Goal: Task Accomplishment & Management: Manage account settings

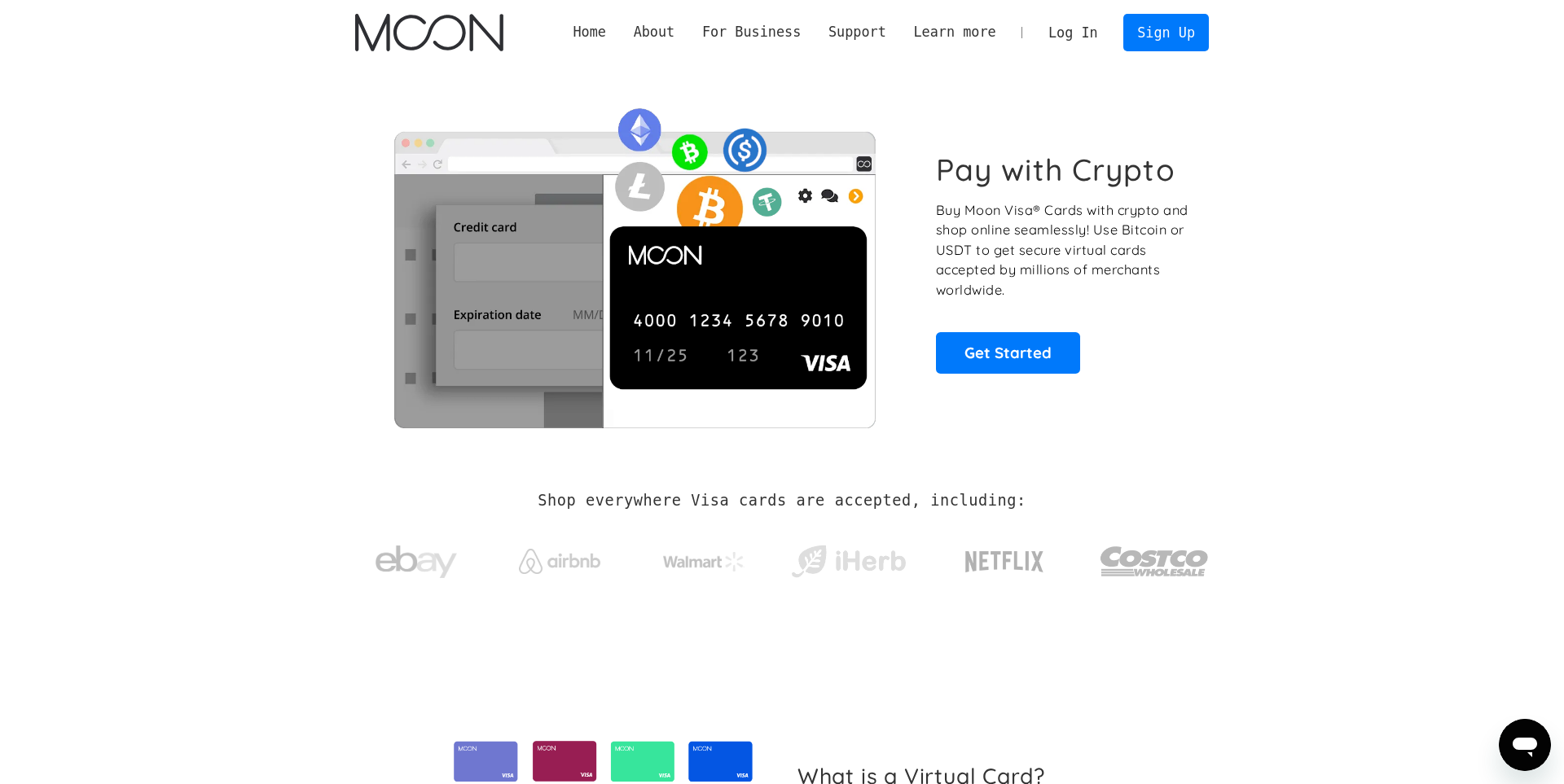
click at [1083, 37] on link "Log In" at bounding box center [1072, 32] width 76 height 36
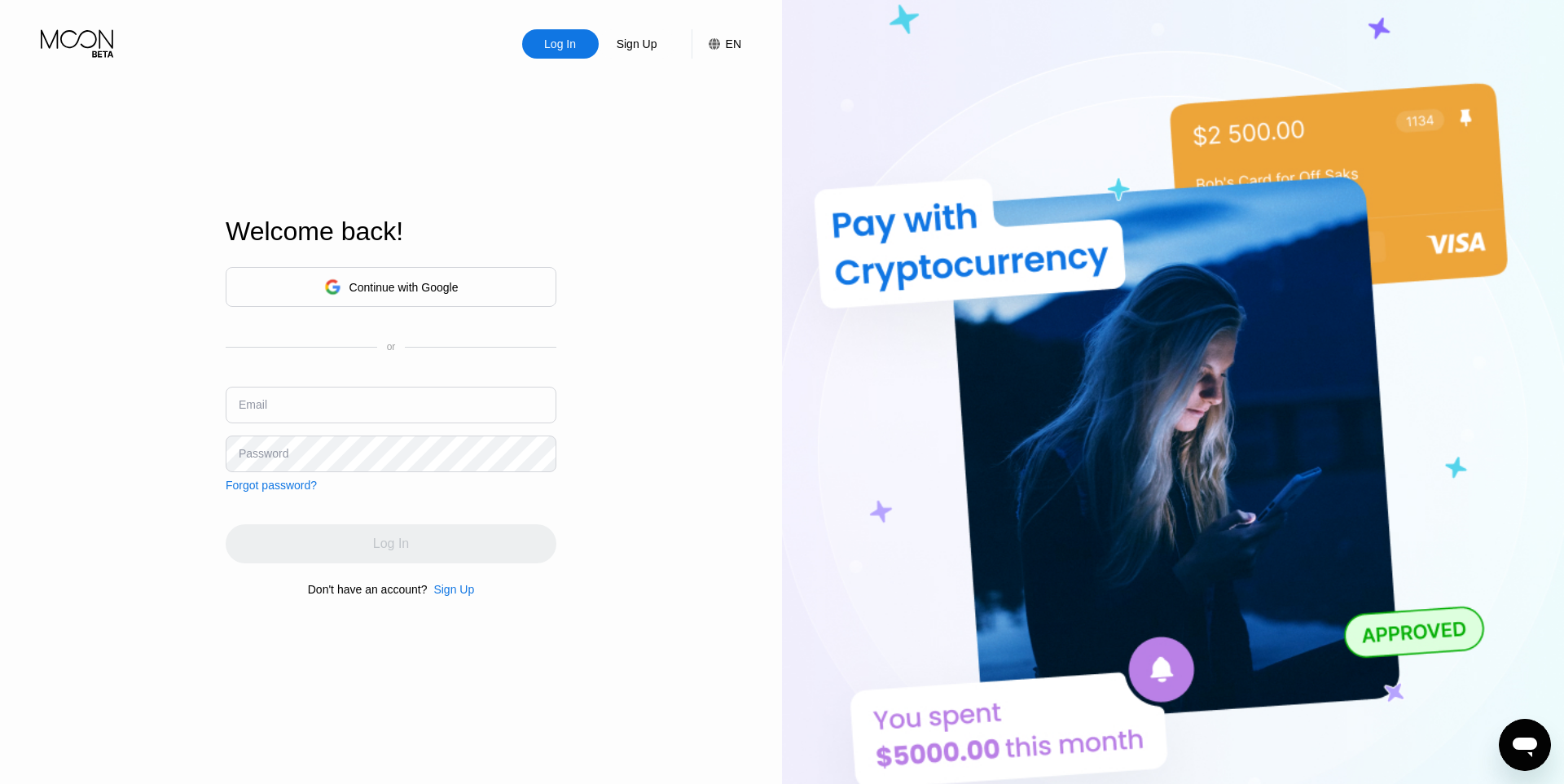
click at [299, 413] on input "text" at bounding box center [391, 405] width 331 height 37
paste input "[PERSON_NAME][EMAIL_ADDRESS][DOMAIN_NAME]"
type input "[PERSON_NAME][EMAIL_ADDRESS][DOMAIN_NAME]"
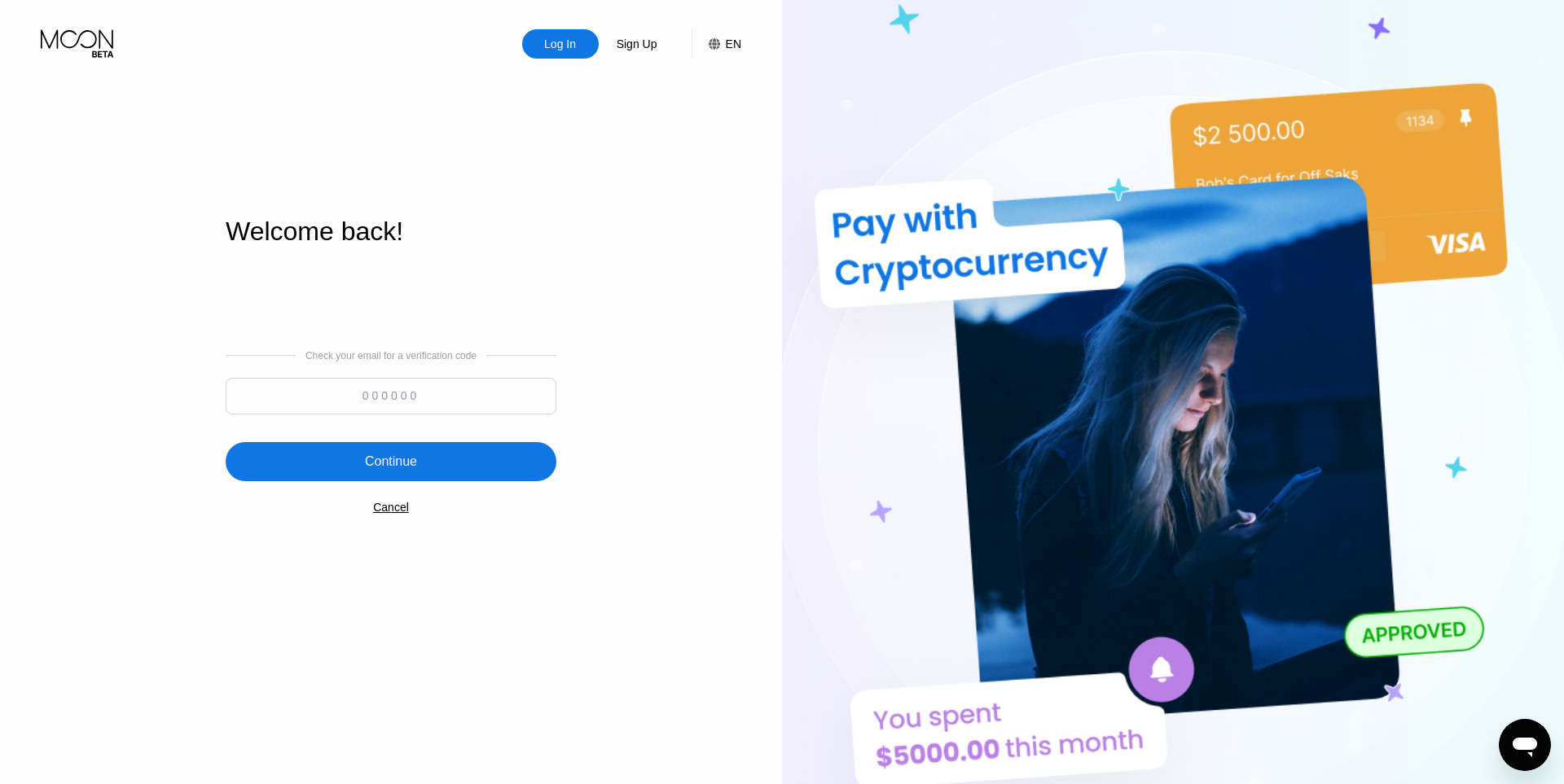
click at [478, 406] on input at bounding box center [391, 397] width 331 height 37
paste input "442441"
type input "442441"
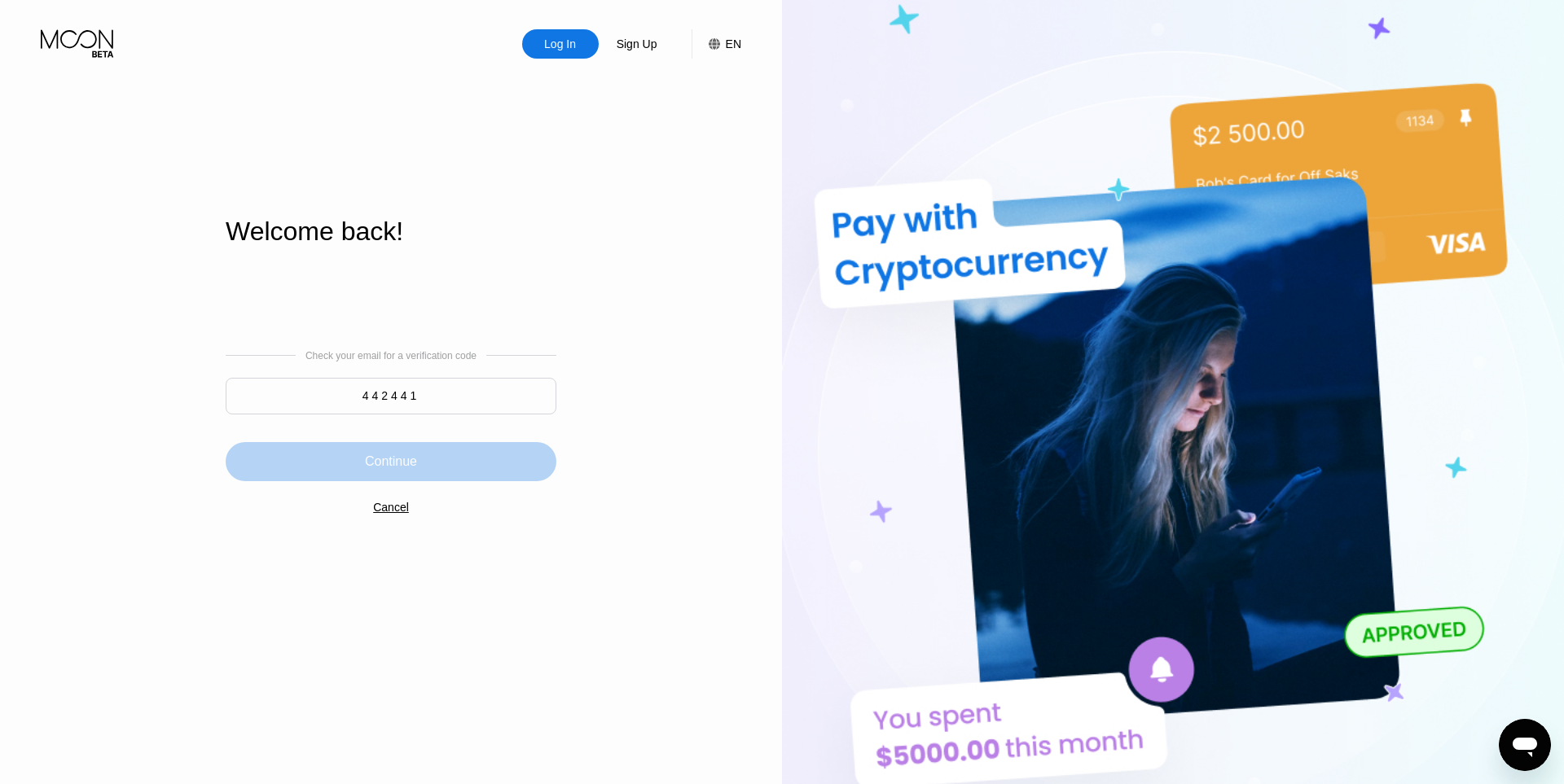
click at [461, 458] on div "Continue" at bounding box center [391, 462] width 331 height 39
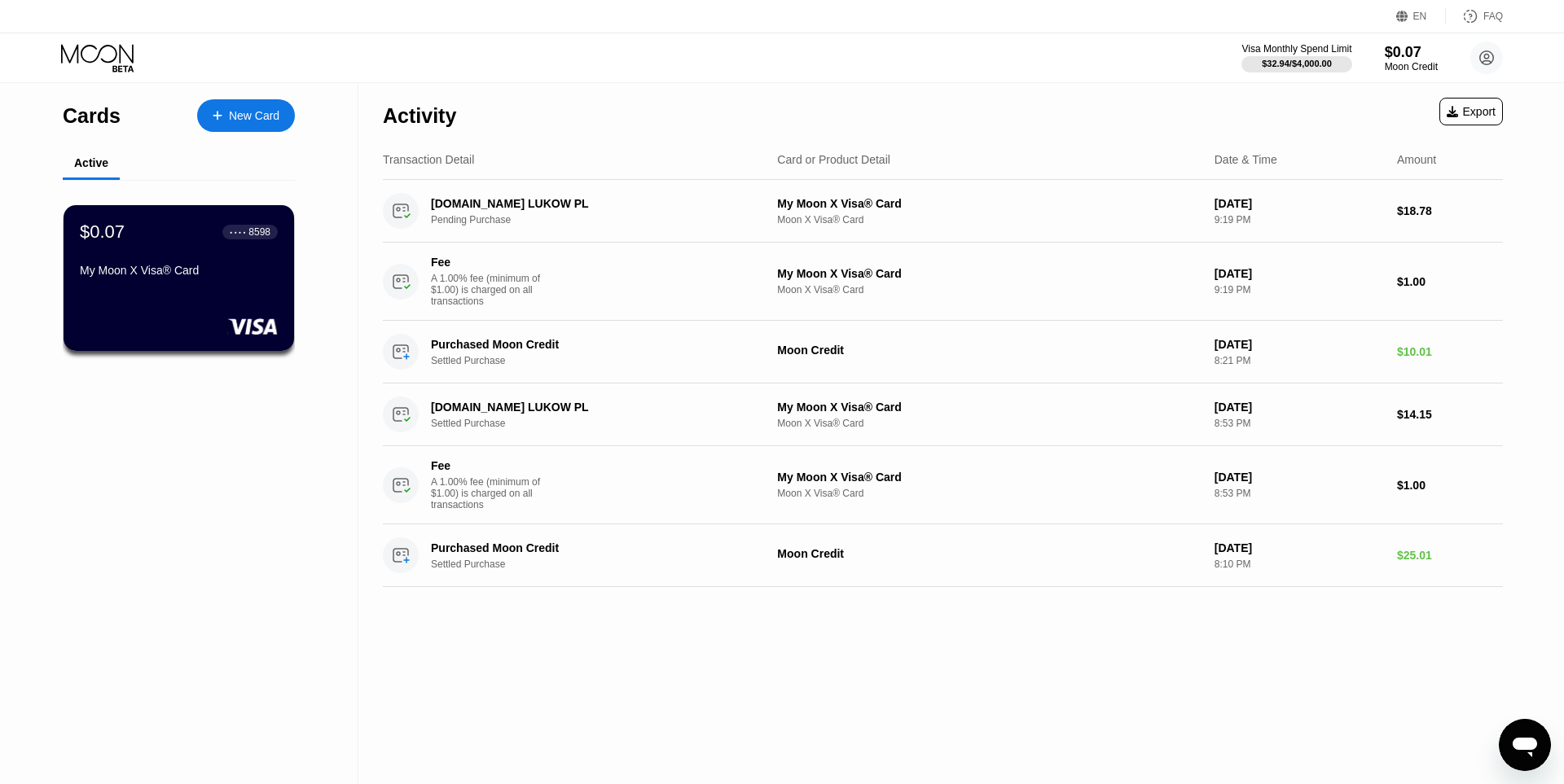
click at [206, 247] on div "$0.07 ● ● ● ● 8598 My Moon X Visa® Card" at bounding box center [179, 252] width 198 height 62
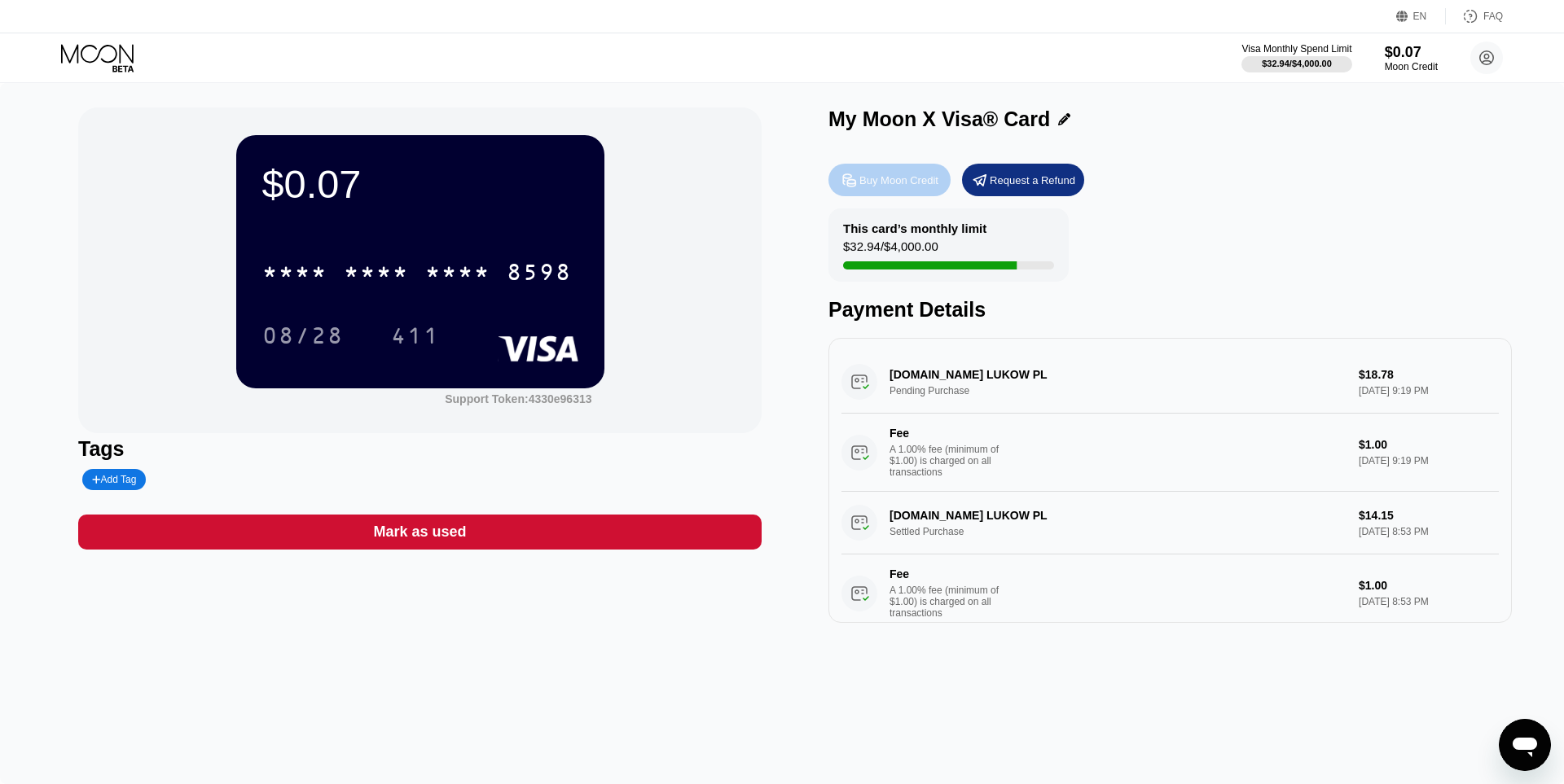
click at [847, 185] on icon at bounding box center [849, 179] width 12 height 12
type input "0"
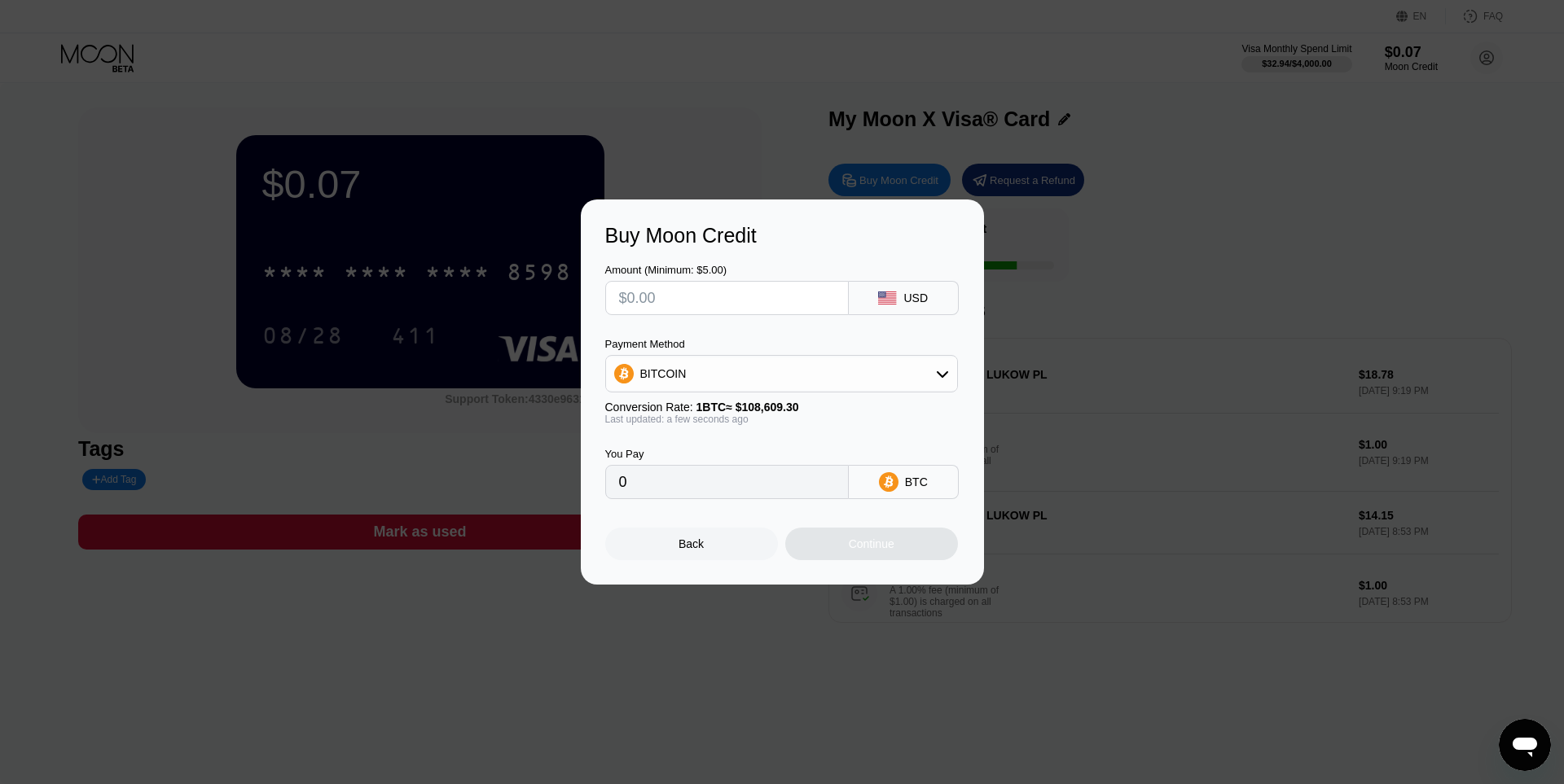
click at [743, 319] on div "Amount (Minimum: $5.00) USD Payment Method BITCOIN Conversion Rate: 1 BTC ≈ $10…" at bounding box center [782, 374] width 354 height 252
click at [725, 305] on input "text" at bounding box center [726, 297] width 216 height 32
type input "$3"
type input "0.00002763"
type input "$30"
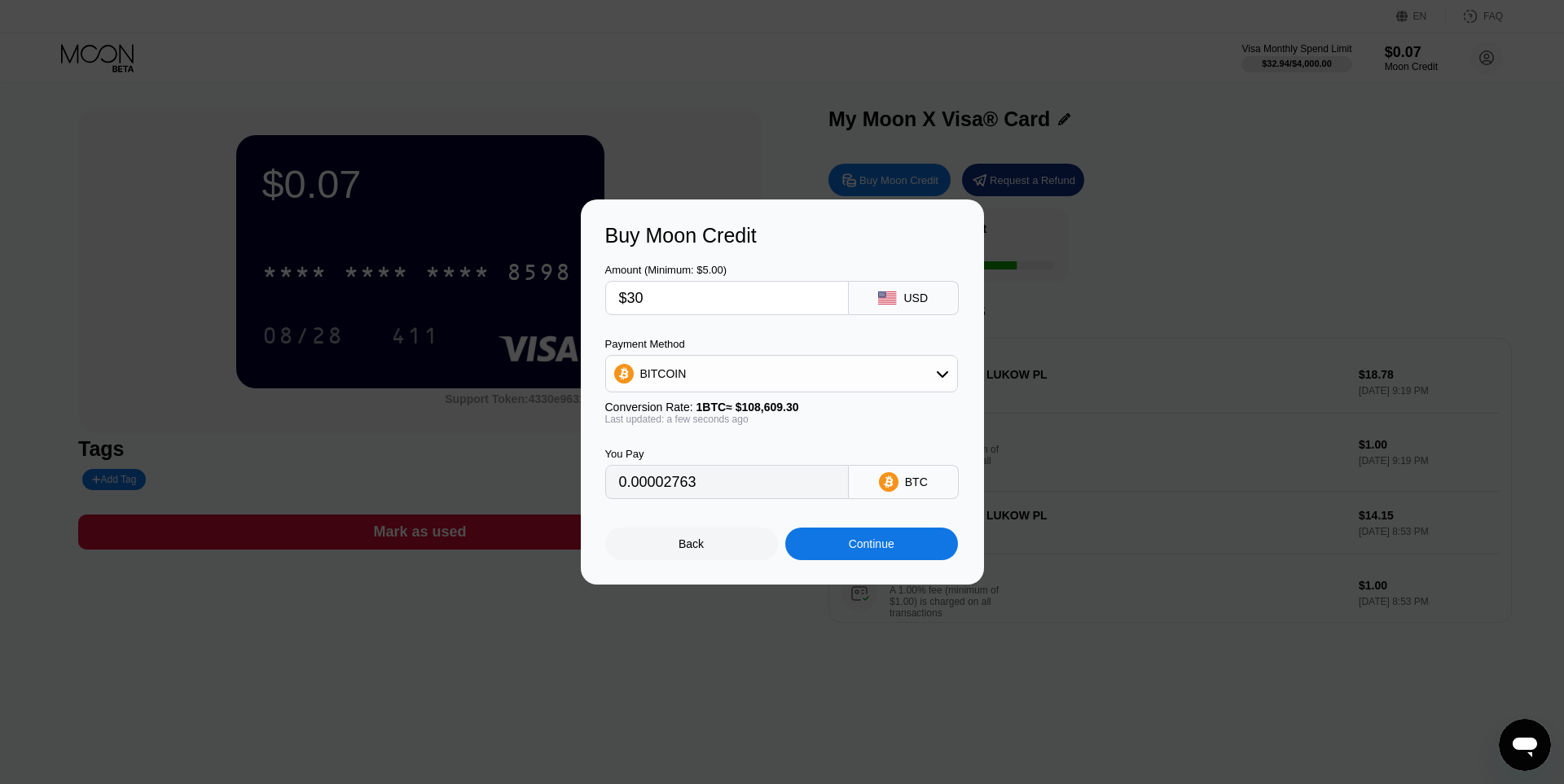
type input "0.00027622"
type input "$30"
click at [748, 383] on div "BITCOIN" at bounding box center [782, 373] width 351 height 32
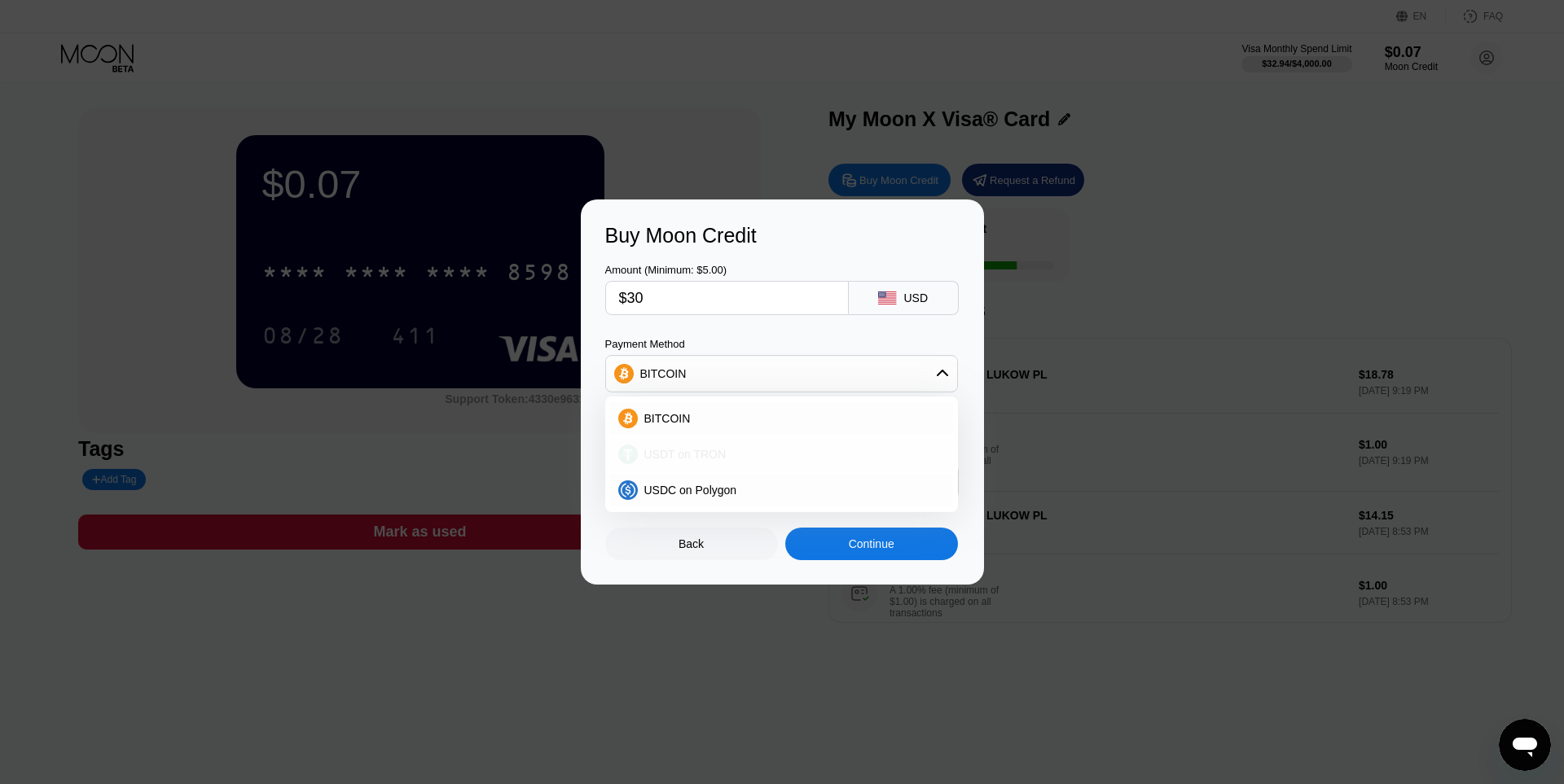
click at [709, 457] on span "USDT on TRON" at bounding box center [686, 454] width 83 height 13
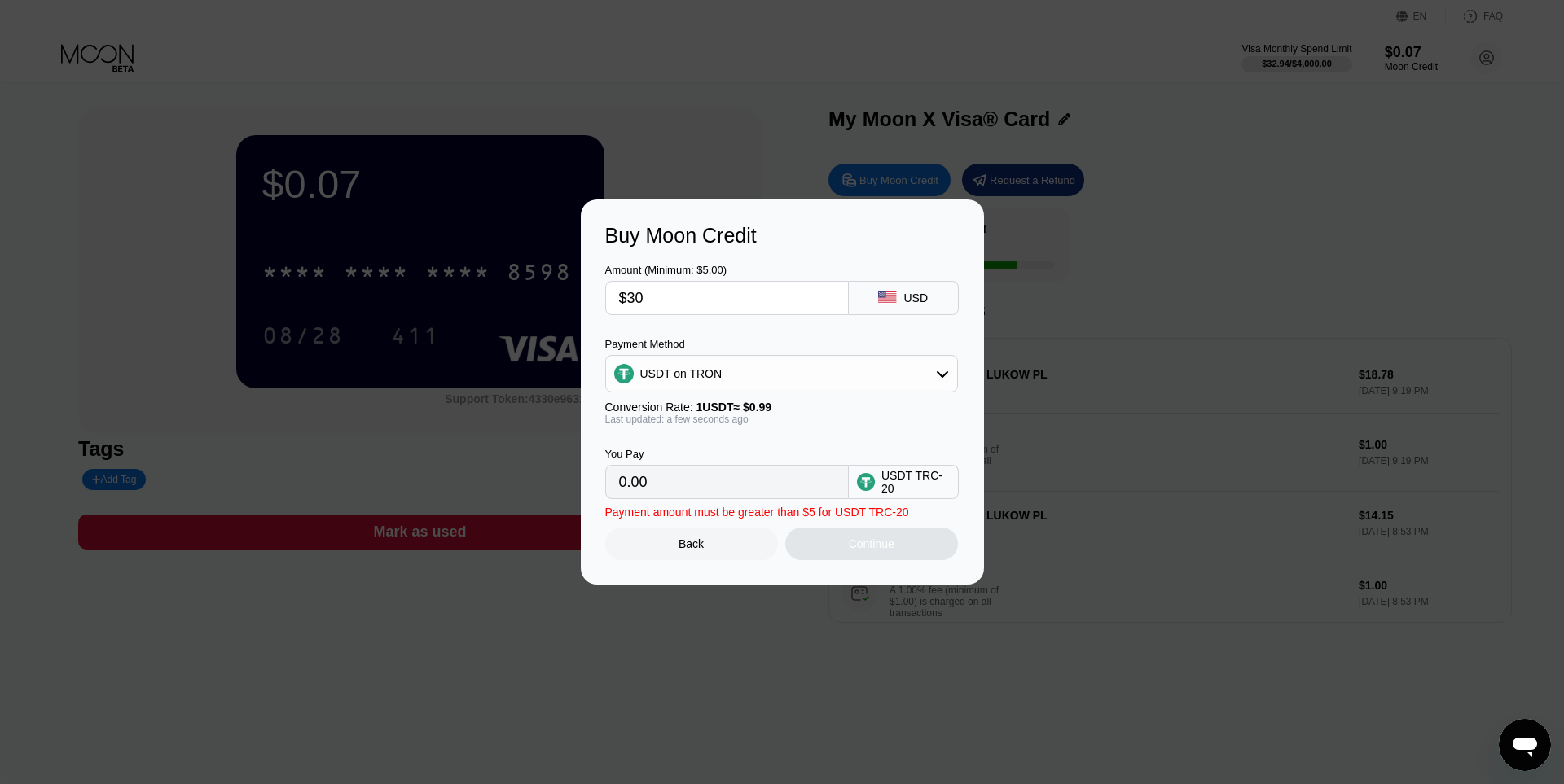
type input "30.30"
click at [842, 531] on div "Back Continue" at bounding box center [782, 530] width 354 height 62
click at [846, 543] on div "Continue" at bounding box center [872, 543] width 173 height 32
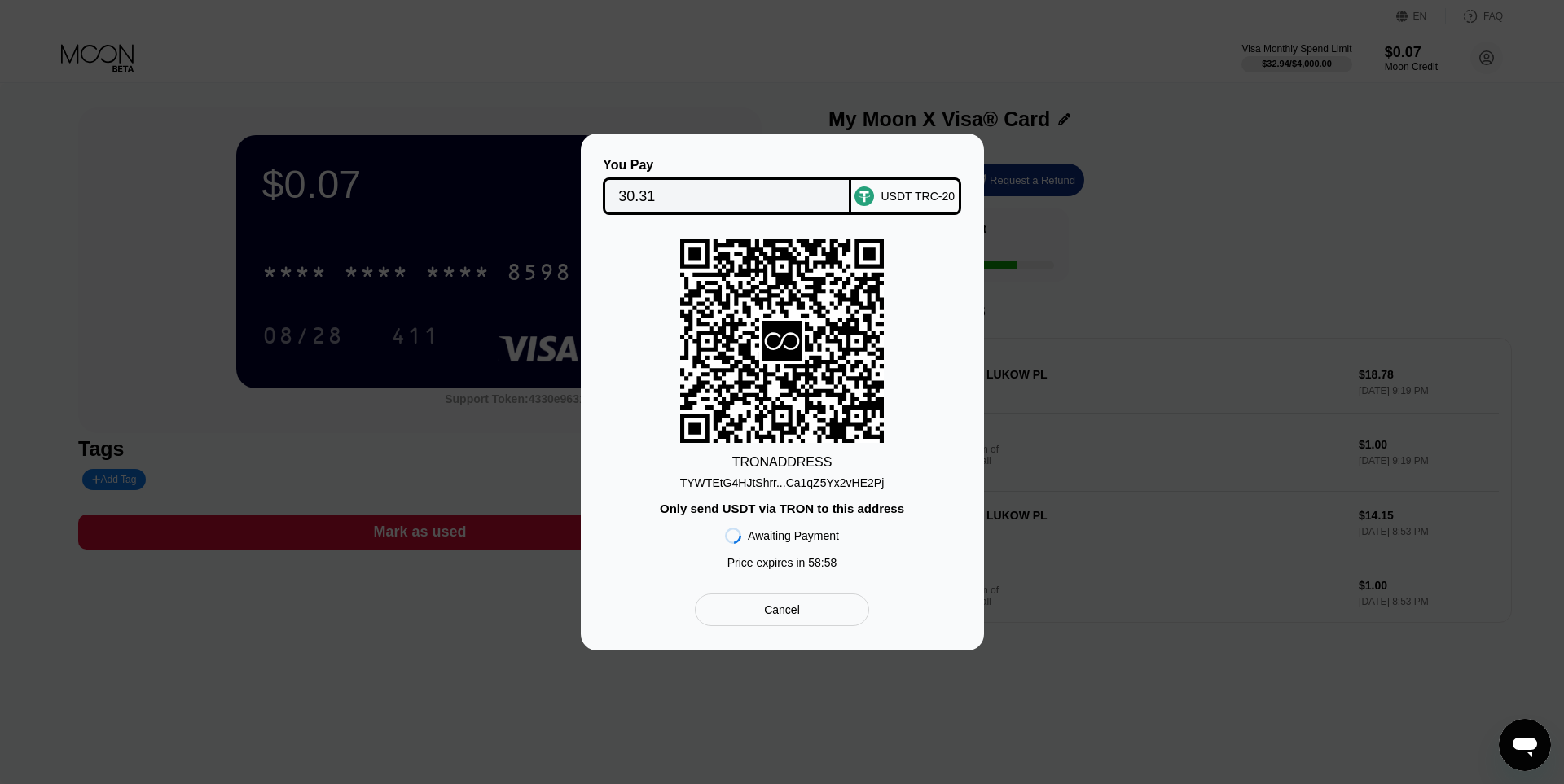
click at [903, 218] on div "You Pay 30.31 USDT TRC-20 TRON ADDRESS TYWTEtG4HJtShrr...Ca1qZ5Yx2vHE2Pj Only s…" at bounding box center [782, 392] width 354 height 468
click at [903, 213] on div "USDT TRC-20" at bounding box center [906, 196] width 110 height 38
click at [783, 479] on div "TYWTEtG4HJtShrr...Ca1qZ5Yx2vHE2Pj" at bounding box center [782, 483] width 205 height 13
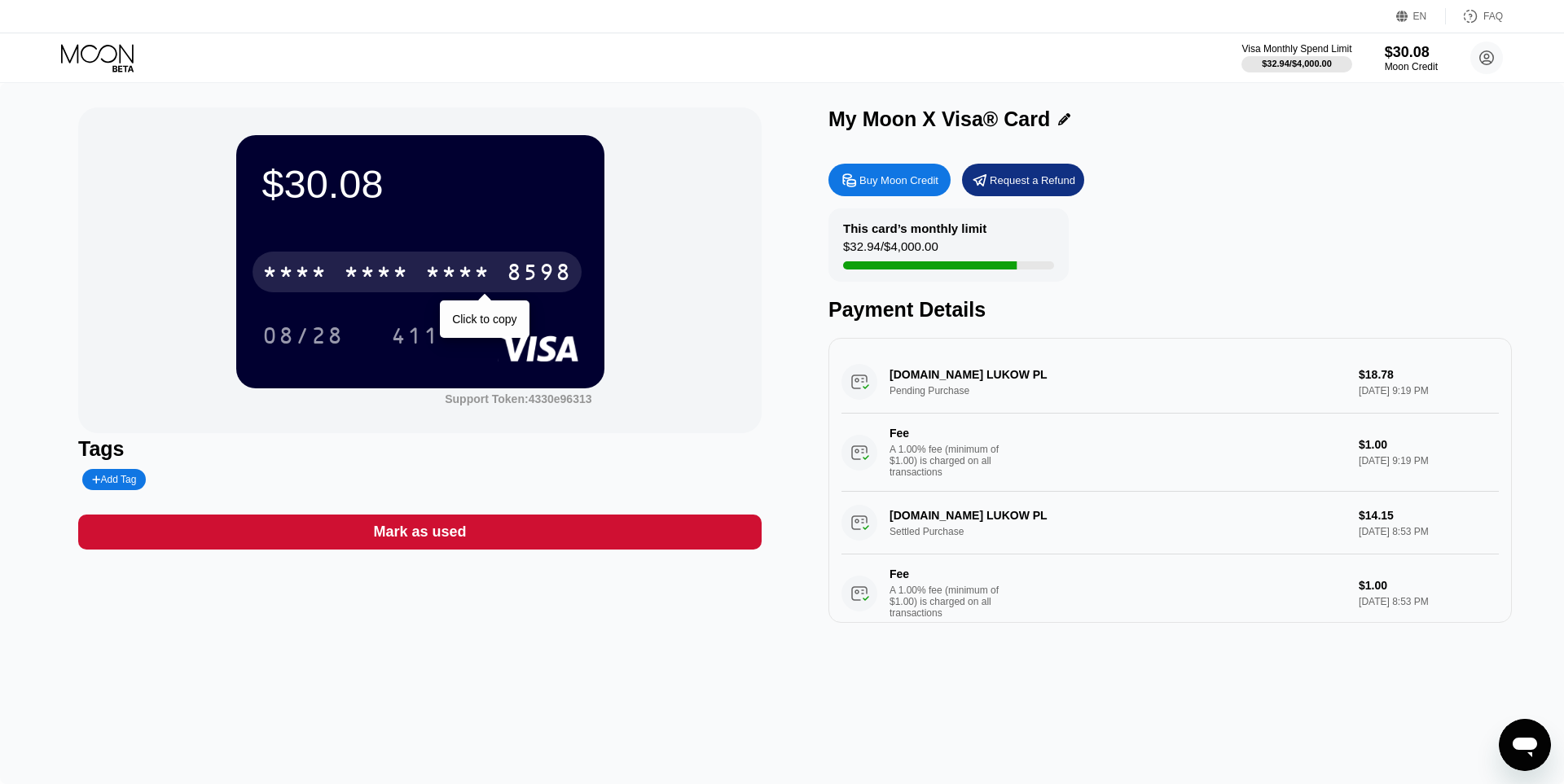
click at [422, 274] on div "* * * * * * * * * * * * 8598" at bounding box center [417, 272] width 329 height 40
click at [433, 275] on div "2563" at bounding box center [457, 274] width 65 height 26
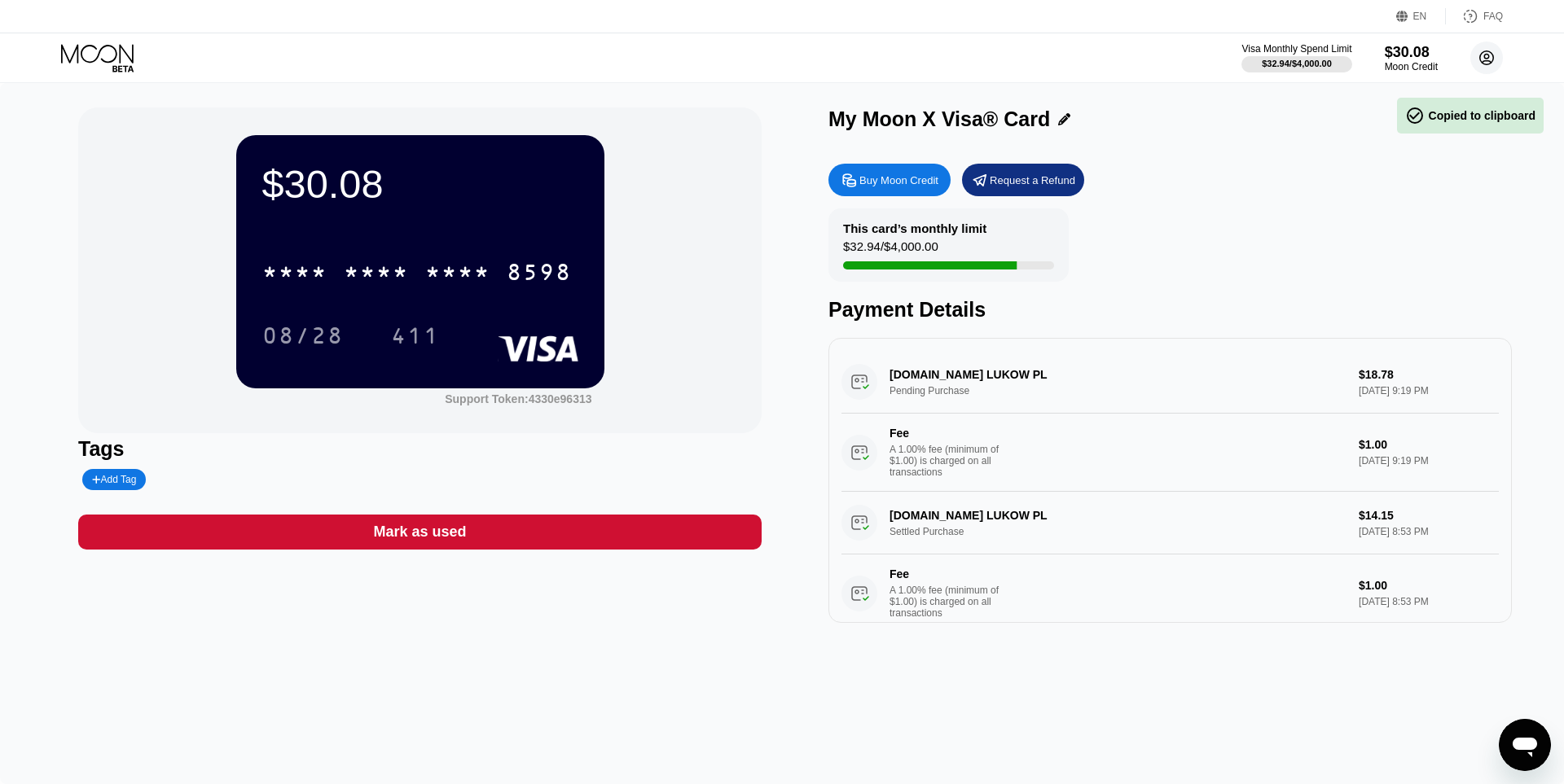
click at [1482, 45] on circle at bounding box center [1486, 57] width 32 height 32
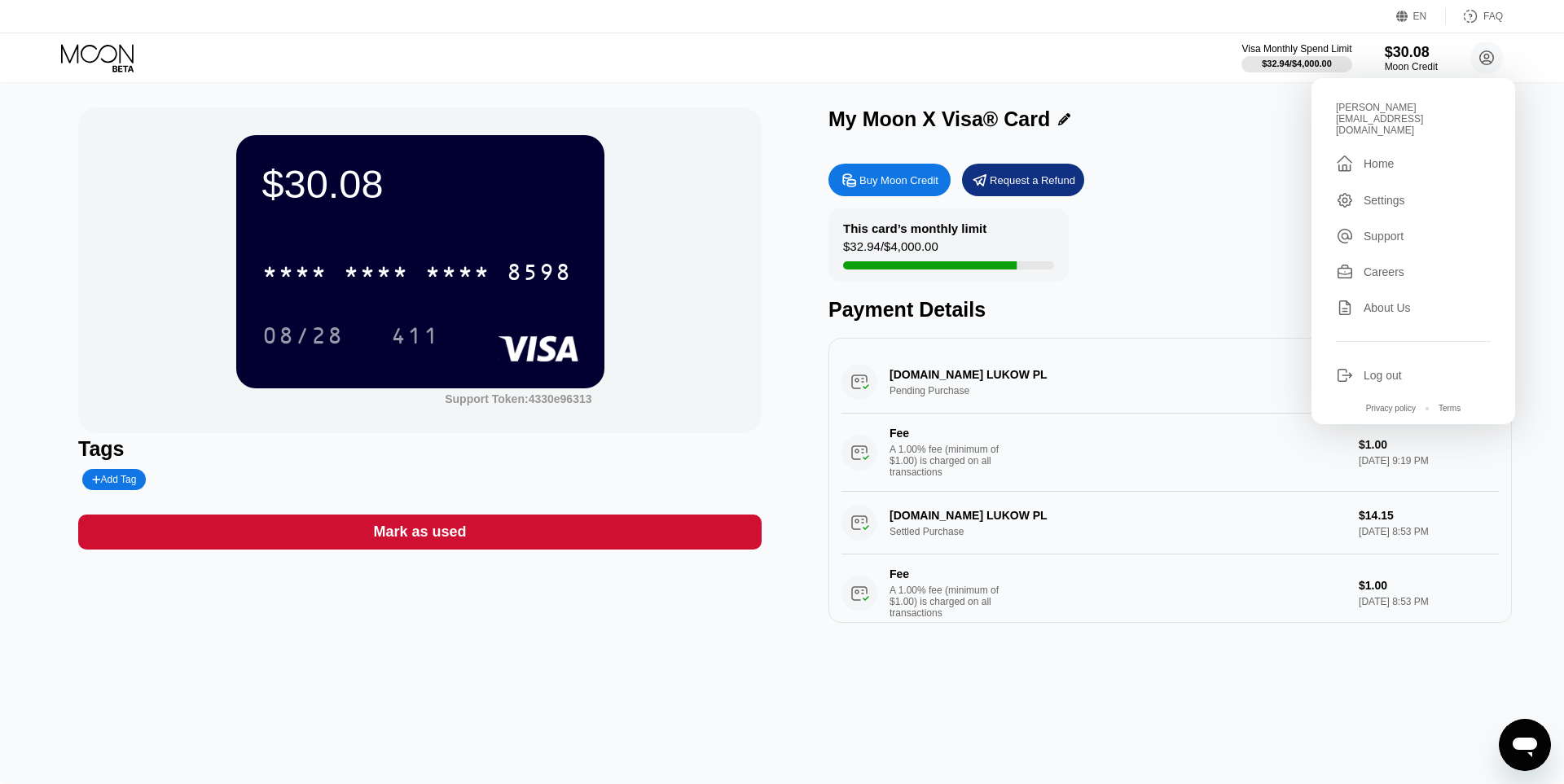
click at [662, 87] on div "$30.08 * * * * * * * * * * * * 8598 08/28 411 Support Token: 4330e96313 Tags Ad…" at bounding box center [782, 433] width 1564 height 701
